Goal: Task Accomplishment & Management: Use online tool/utility

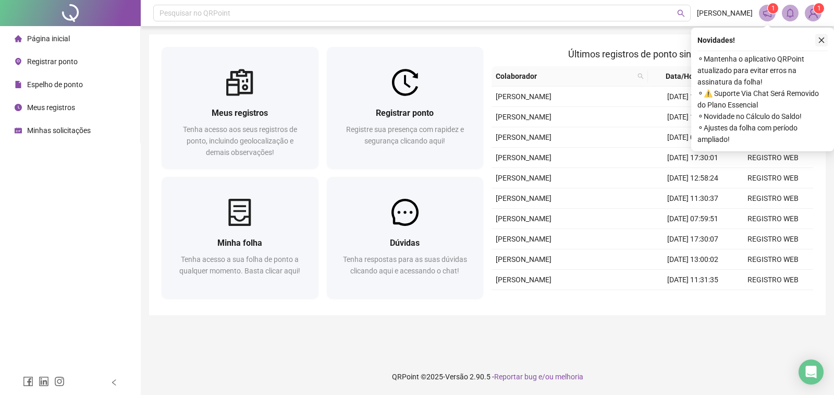
click at [822, 39] on icon "close" at bounding box center [821, 39] width 7 height 7
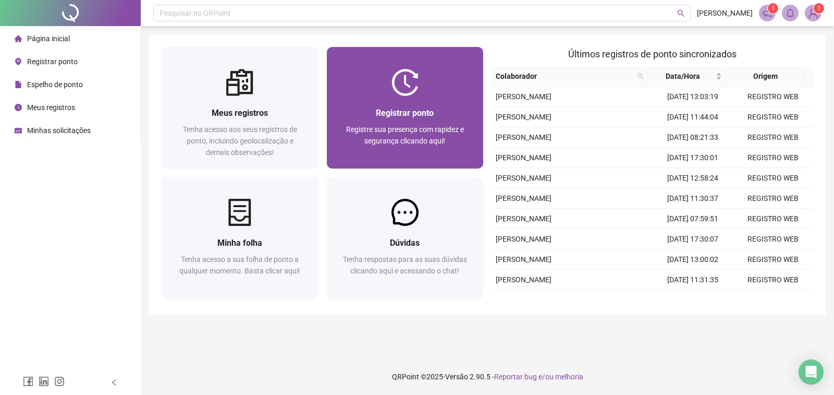
click at [378, 115] on span "Registrar ponto" at bounding box center [405, 113] width 58 height 10
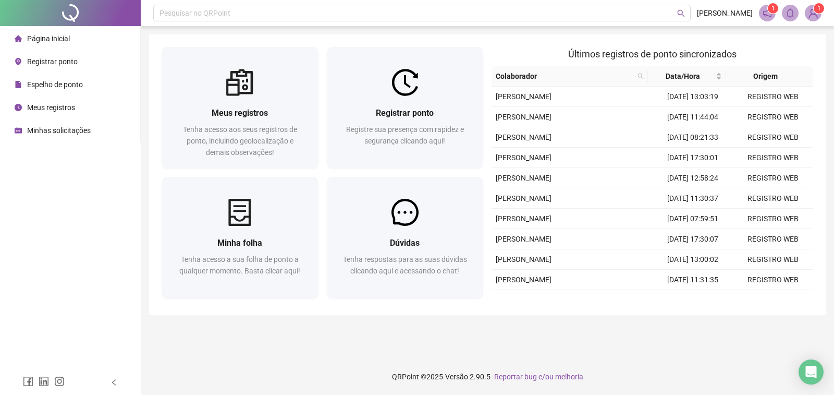
click at [406, 108] on div "17:29:17 Empregador : I9 SOFTWARE LTDA ME Colaborador : [PERSON_NAME] A localiz…" at bounding box center [417, 192] width 340 height 309
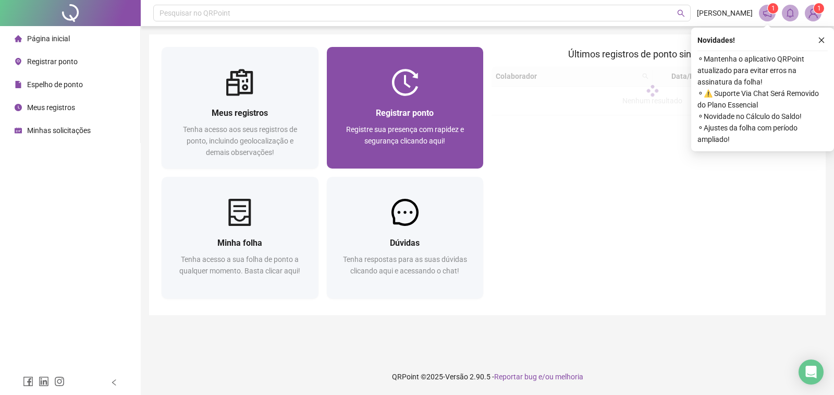
click at [402, 88] on img at bounding box center [404, 82] width 27 height 27
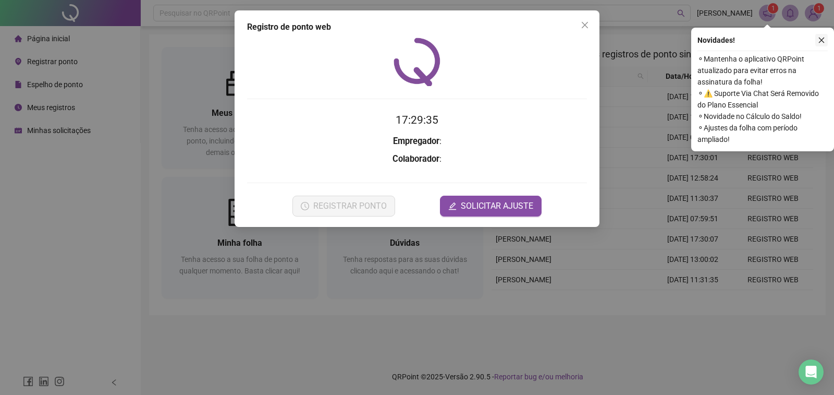
click at [825, 41] on button "button" at bounding box center [821, 40] width 13 height 13
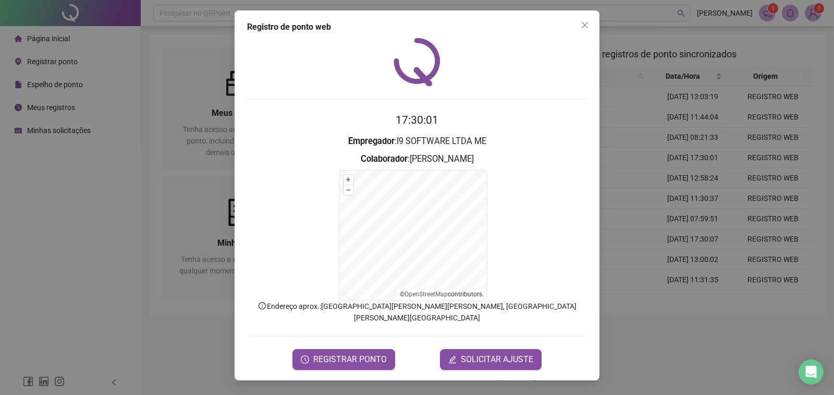
click at [557, 191] on form "+ – ⇧ › © OpenStreetMap contributors." at bounding box center [417, 235] width 340 height 130
click at [335, 353] on span "REGISTRAR PONTO" at bounding box center [349, 359] width 73 height 13
